Goal: Task Accomplishment & Management: Complete application form

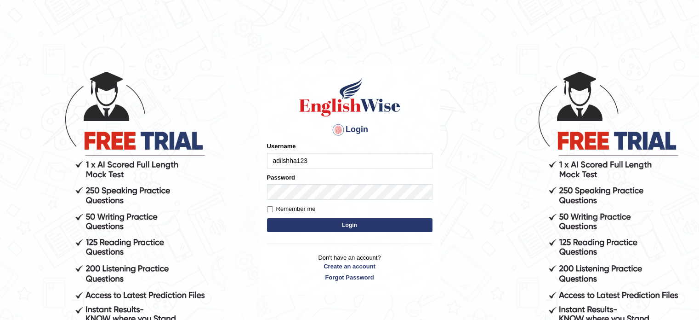
type input "adilshha123"
click at [303, 206] on label "Remember me" at bounding box center [291, 208] width 49 height 9
click at [273, 206] on input "Remember me" at bounding box center [270, 209] width 6 height 6
checkbox input "true"
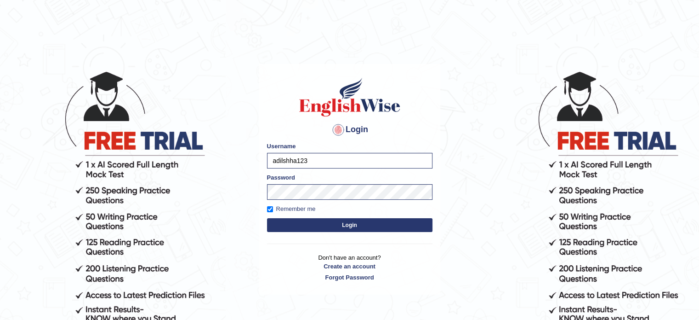
click at [311, 217] on form "Please fix the following errors: Username adilshha123 Password Remember me Login" at bounding box center [350, 188] width 166 height 92
click at [313, 220] on button "Login" at bounding box center [350, 225] width 166 height 14
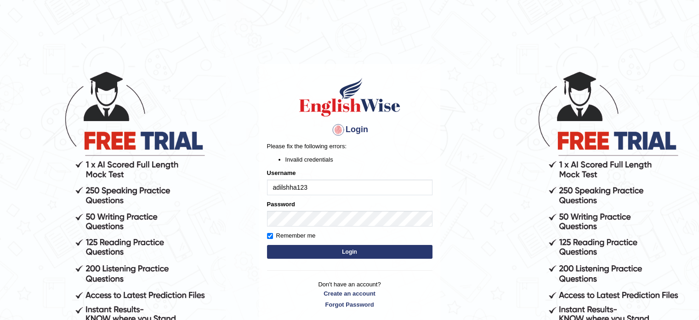
click at [324, 183] on input "adilshha123" at bounding box center [350, 187] width 166 height 16
click at [277, 189] on input "adilshha123" at bounding box center [350, 187] width 166 height 16
type input "Adilshha123"
click at [267, 245] on button "Login" at bounding box center [350, 252] width 166 height 14
click at [333, 246] on button "Login" at bounding box center [350, 252] width 166 height 14
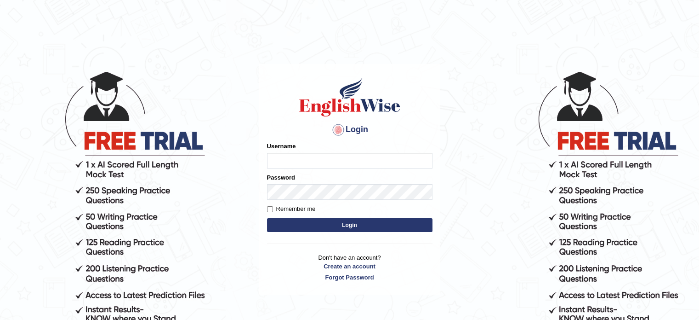
click at [312, 163] on input "Username" at bounding box center [350, 161] width 166 height 16
type input "Adilshha123"
click at [303, 207] on label "Remember me" at bounding box center [291, 208] width 49 height 9
click at [273, 207] on input "Remember me" at bounding box center [270, 209] width 6 height 6
checkbox input "true"
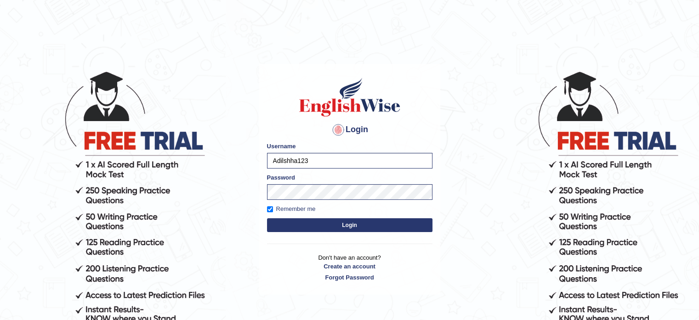
click at [309, 220] on button "Login" at bounding box center [350, 225] width 166 height 14
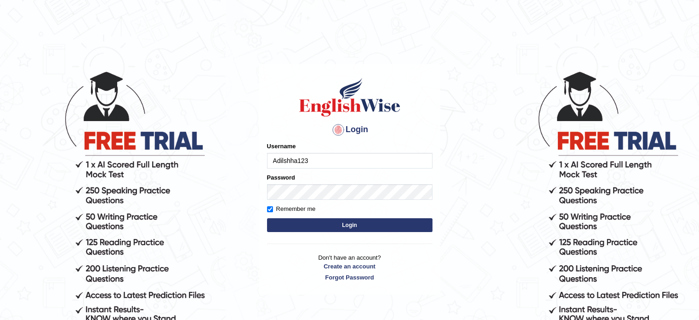
click at [319, 10] on html "Login Please fix the following errors: Username Adilshha123 Password Remember m…" at bounding box center [349, 160] width 699 height 320
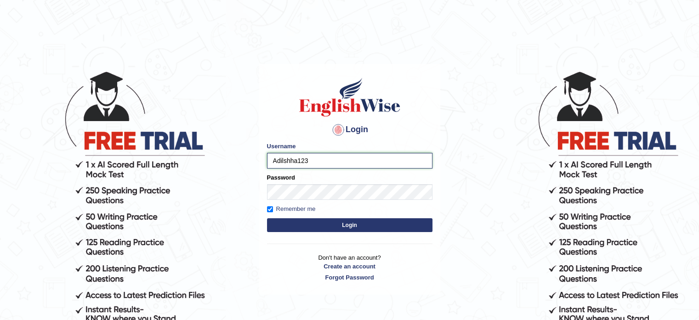
click at [278, 159] on input "Adilshha123" at bounding box center [350, 161] width 166 height 16
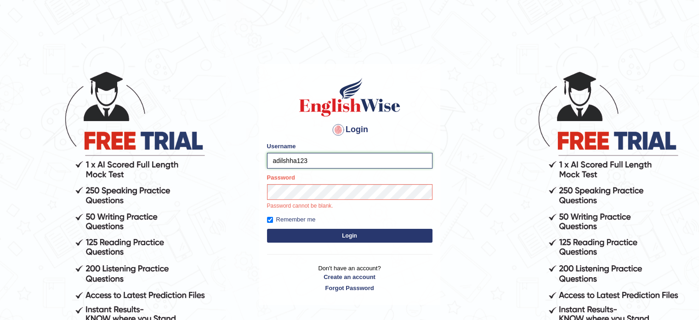
type input "adilshha123"
click at [295, 241] on div "Login Please fix the following errors: Username adilshha123 Password Password c…" at bounding box center [349, 184] width 181 height 240
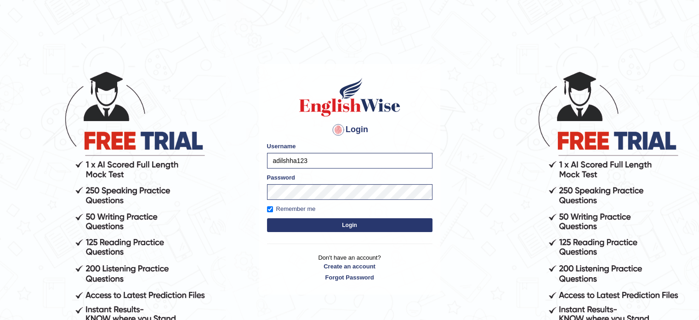
click at [318, 225] on button "Login" at bounding box center [350, 225] width 166 height 14
